Goal: Complete application form

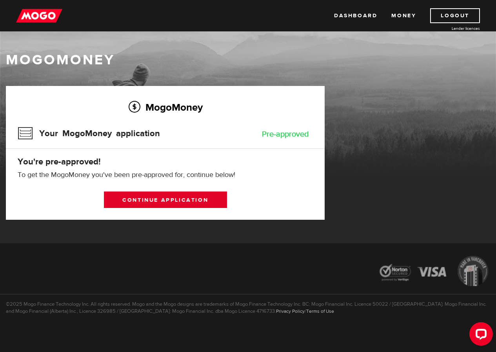
click at [142, 207] on link "Continue application" at bounding box center [165, 199] width 123 height 16
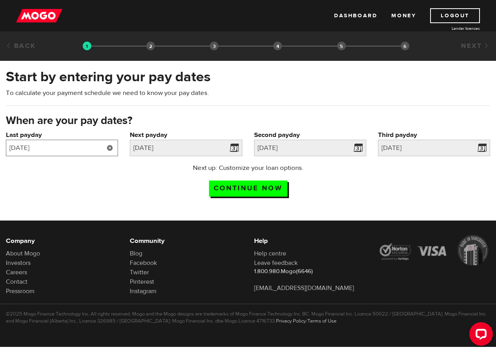
click at [118, 152] on input "2025/08/14" at bounding box center [62, 148] width 112 height 16
